Goal: Check status: Check status

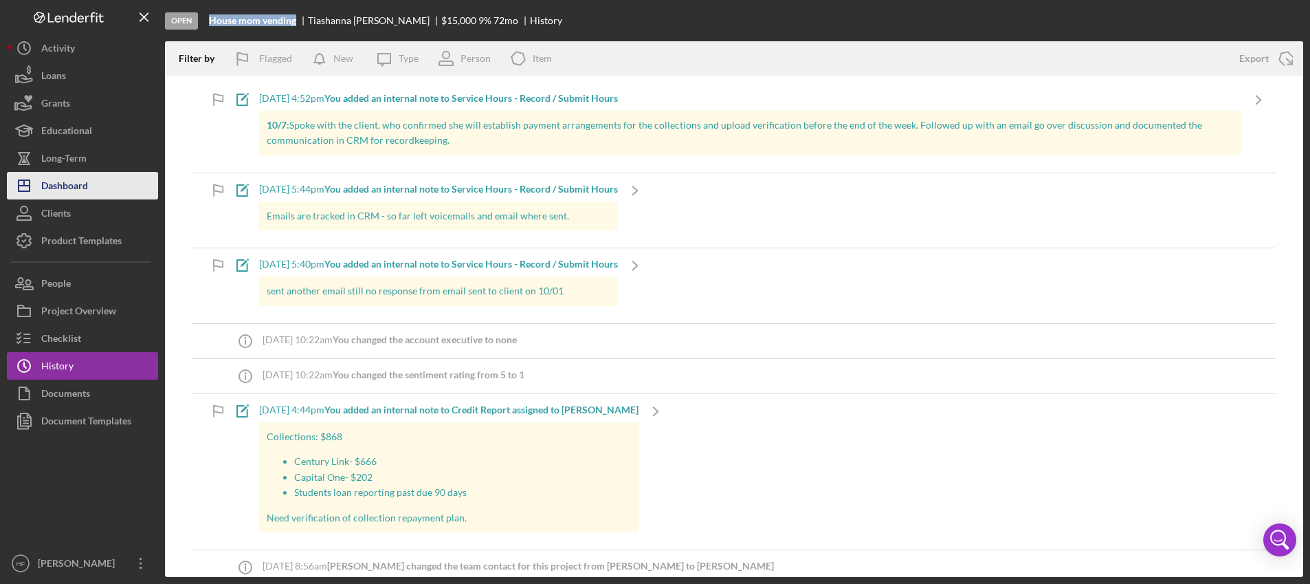
click at [81, 185] on div "Dashboard" at bounding box center [64, 187] width 47 height 31
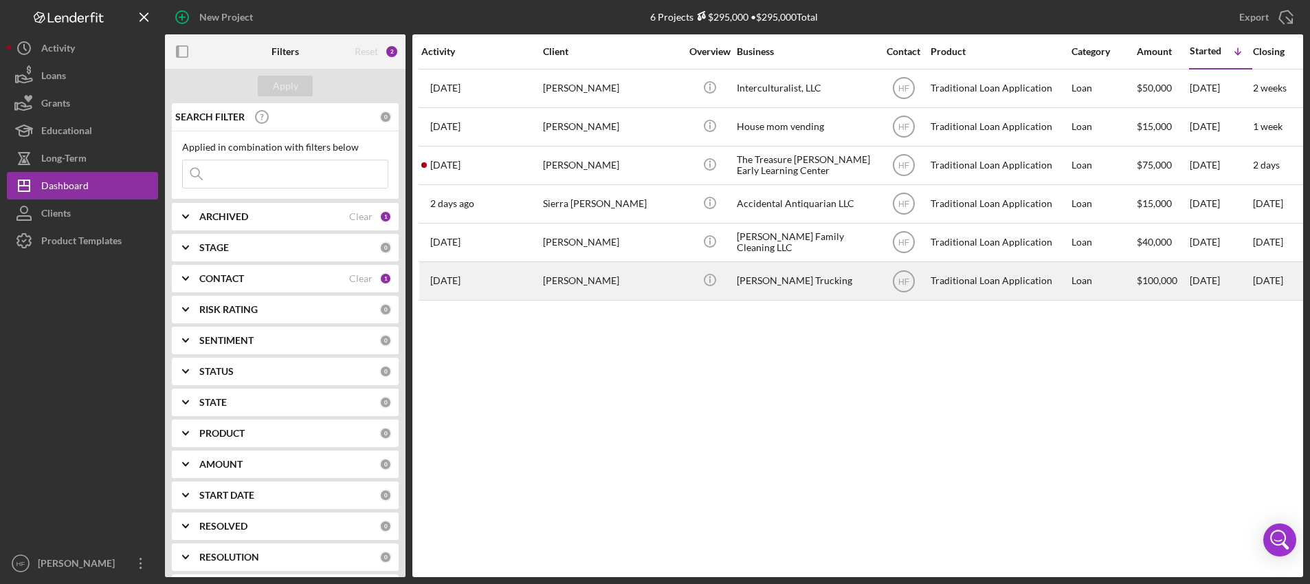
click at [526, 280] on div "[DATE] [PERSON_NAME]" at bounding box center [481, 281] width 120 height 36
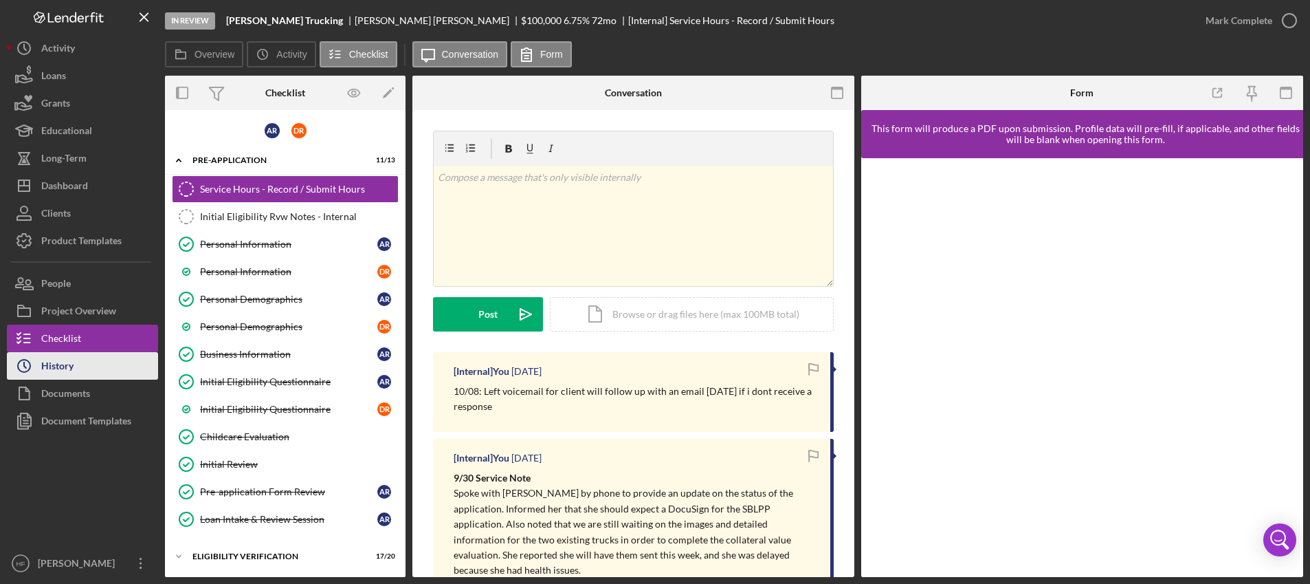
click at [111, 365] on button "Icon/History History" at bounding box center [82, 365] width 151 height 27
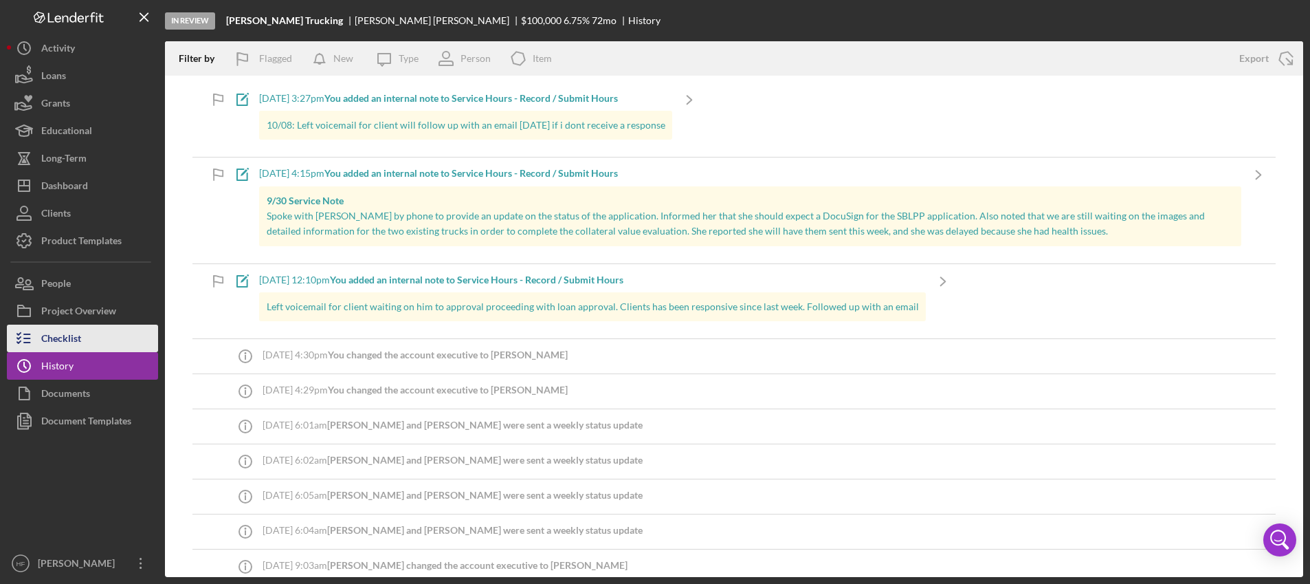
click at [117, 338] on button "Checklist" at bounding box center [82, 337] width 151 height 27
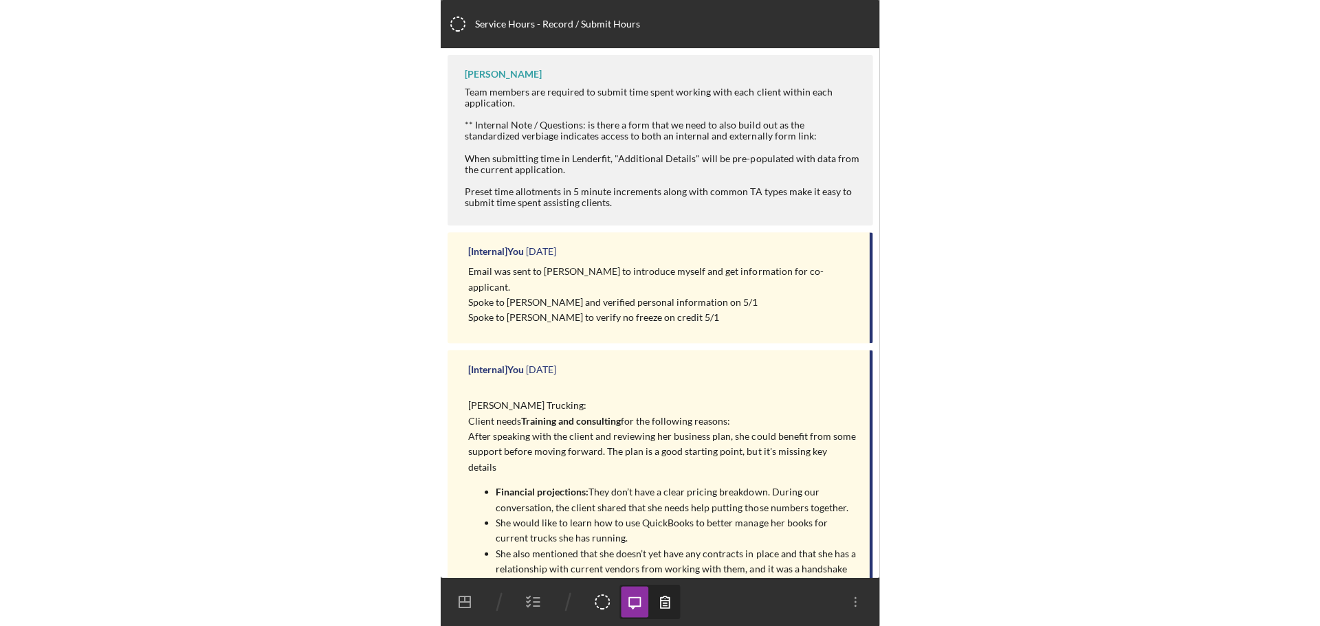
scroll to position [592, 0]
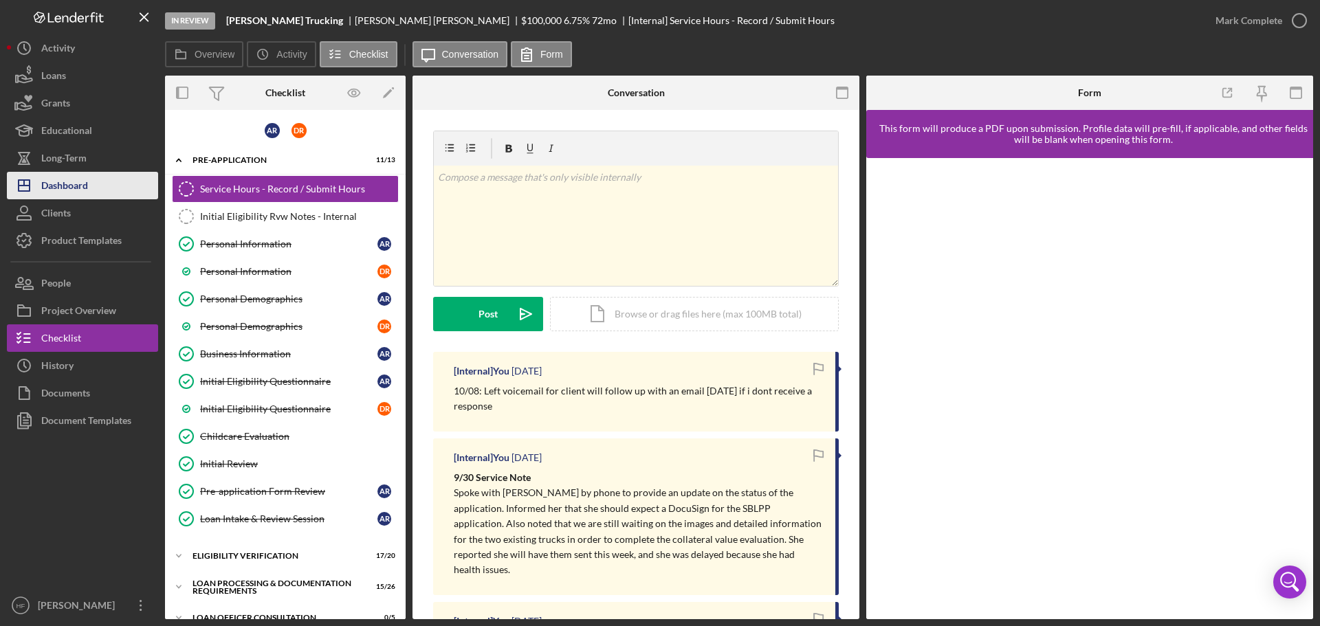
click at [102, 199] on button "Icon/Dashboard Dashboard" at bounding box center [82, 185] width 151 height 27
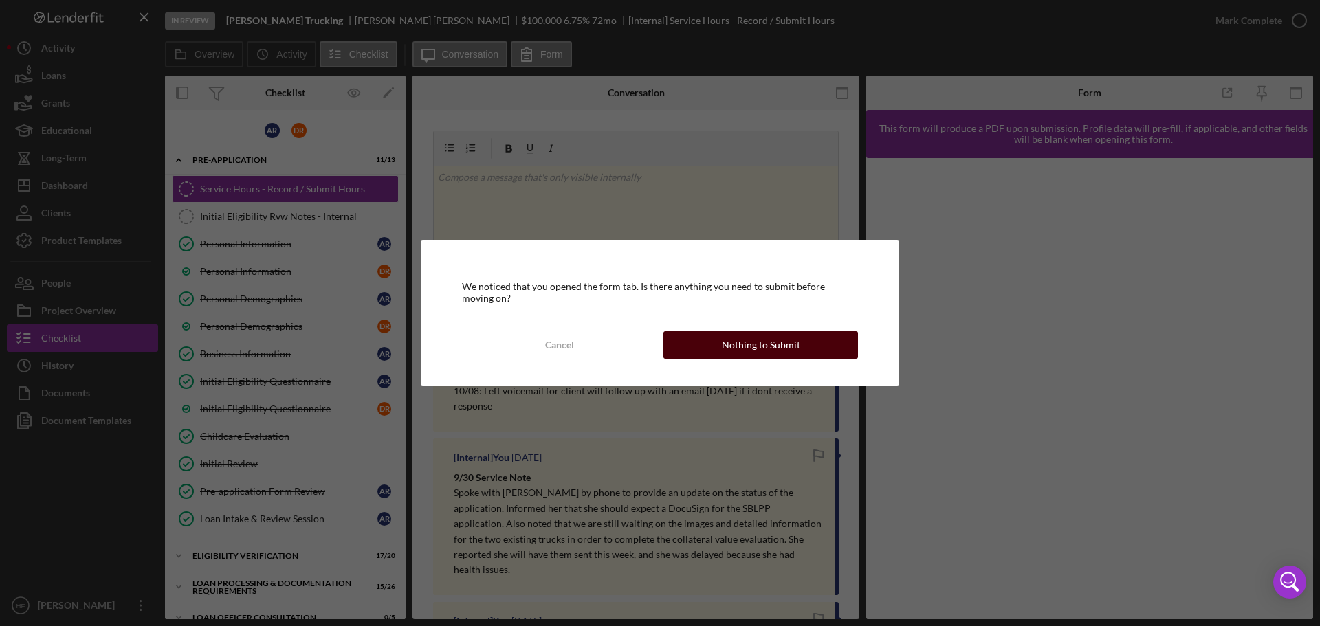
click at [711, 346] on button "Nothing to Submit" at bounding box center [760, 344] width 195 height 27
